Goal: Task Accomplishment & Management: Complete application form

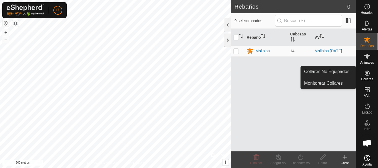
click at [368, 73] on es-neckbands-svg-icon at bounding box center [367, 73] width 10 height 9
click at [364, 75] on icon at bounding box center [366, 72] width 5 height 5
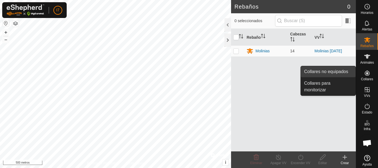
click at [342, 72] on link "Collares no equipados" at bounding box center [327, 71] width 55 height 11
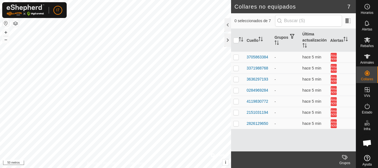
click at [86, 0] on html "I7 Horarios Alertas Rebaños Animales Collares VVs Estado Infra Mapa de calor Ay…" at bounding box center [189, 84] width 378 height 168
click at [72, 0] on html "I7 Horarios Alertas Rebaños Animales Collares VVs Estado Infra Mapa de calor Ay…" at bounding box center [189, 84] width 378 height 168
click at [365, 43] on icon at bounding box center [366, 39] width 7 height 7
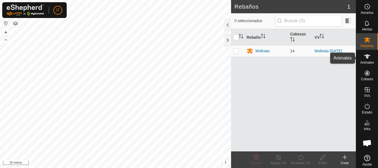
click at [366, 58] on icon at bounding box center [366, 56] width 7 height 7
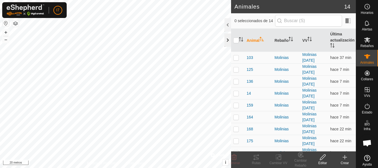
click at [226, 39] on div at bounding box center [227, 39] width 7 height 13
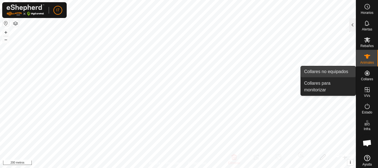
click at [327, 73] on link "Collares no equipados" at bounding box center [327, 71] width 55 height 11
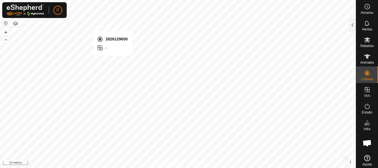
checkbox input "true"
click at [364, 59] on icon at bounding box center [366, 56] width 7 height 7
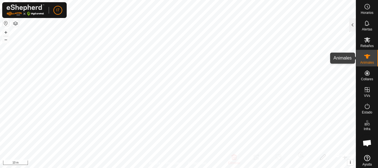
click at [369, 55] on es-animals-svg-icon at bounding box center [367, 56] width 10 height 9
click at [351, 27] on div at bounding box center [352, 24] width 7 height 13
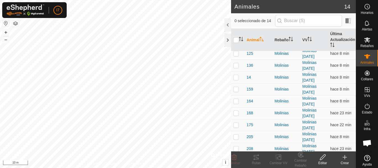
scroll to position [6, 0]
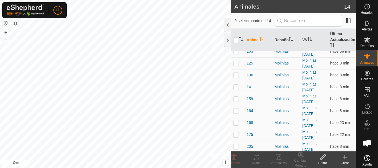
click at [340, 160] on create-svg-icon at bounding box center [344, 157] width 22 height 7
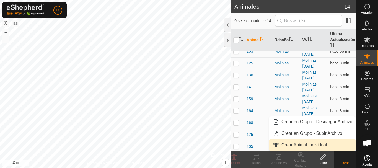
click at [315, 146] on link "Crear Animal Individual" at bounding box center [312, 144] width 86 height 11
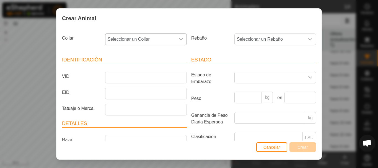
click at [150, 36] on span "Seleccionar un Collar" at bounding box center [140, 39] width 70 height 11
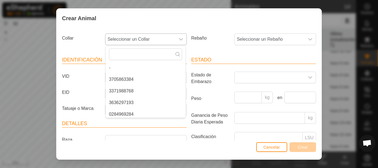
click at [150, 36] on span "Seleccionar un Collar" at bounding box center [140, 39] width 70 height 11
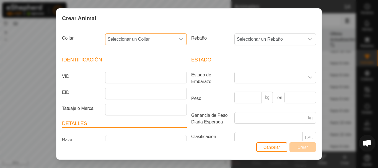
click at [150, 36] on span "Seleccionar un Collar" at bounding box center [140, 39] width 70 height 11
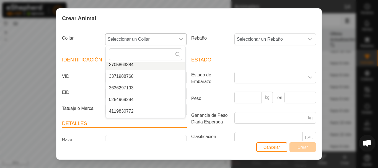
scroll to position [0, 0]
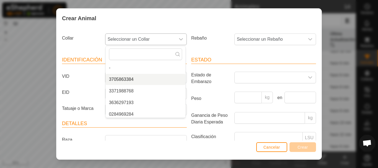
click at [133, 77] on li "3705863384" at bounding box center [146, 79] width 80 height 11
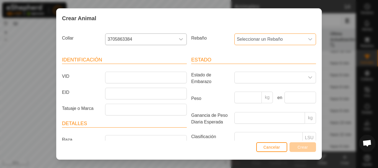
click at [284, 40] on span "Seleccionar un Rebaño" at bounding box center [269, 39] width 70 height 11
click at [274, 146] on span "Cancelar" at bounding box center [271, 147] width 17 height 4
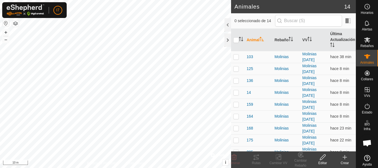
click at [342, 161] on div "Crear" at bounding box center [344, 162] width 22 height 5
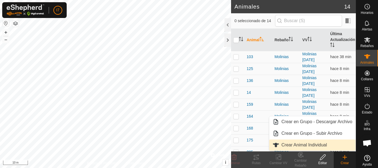
click at [309, 146] on link "Crear Animal Individual" at bounding box center [312, 144] width 86 height 11
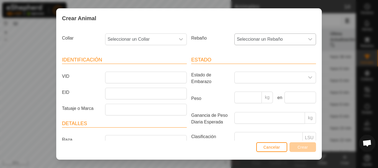
click at [274, 40] on span "Seleccionar un Rebaño" at bounding box center [269, 39] width 70 height 11
click at [179, 41] on icon "dropdown trigger" at bounding box center [181, 39] width 4 height 4
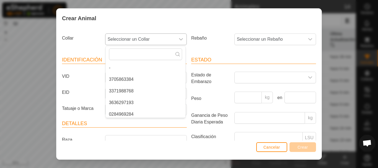
click at [179, 41] on icon "dropdown trigger" at bounding box center [181, 39] width 4 height 4
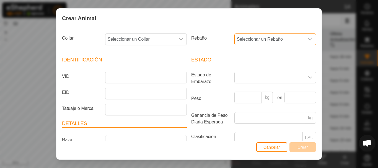
click at [296, 43] on span "Seleccionar un Rebaño" at bounding box center [269, 39] width 70 height 11
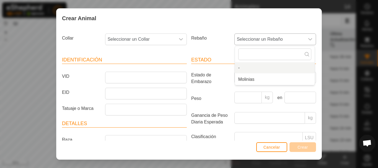
click at [308, 38] on icon "dropdown trigger" at bounding box center [310, 39] width 4 height 4
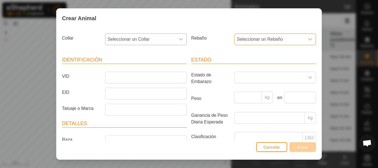
click at [183, 41] on div "dropdown trigger" at bounding box center [180, 39] width 11 height 11
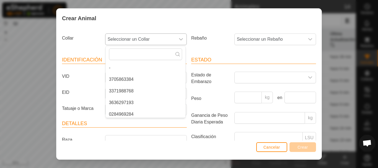
click at [183, 41] on div "dropdown trigger" at bounding box center [180, 39] width 11 height 11
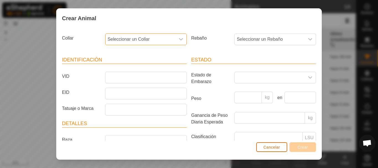
click at [262, 147] on button "Cancelar" at bounding box center [271, 147] width 31 height 10
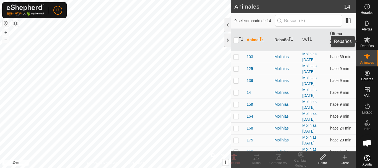
click at [362, 44] on es-mob-svg-icon at bounding box center [367, 39] width 10 height 9
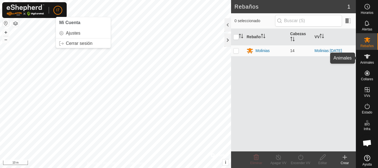
click at [365, 56] on icon at bounding box center [367, 56] width 6 height 4
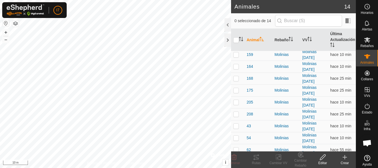
scroll to position [66, 0]
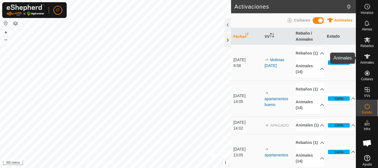
click at [365, 58] on icon at bounding box center [367, 56] width 6 height 4
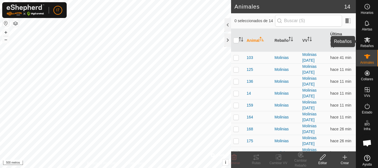
click at [364, 40] on icon at bounding box center [367, 39] width 6 height 5
